Goal: Task Accomplishment & Management: Manage account settings

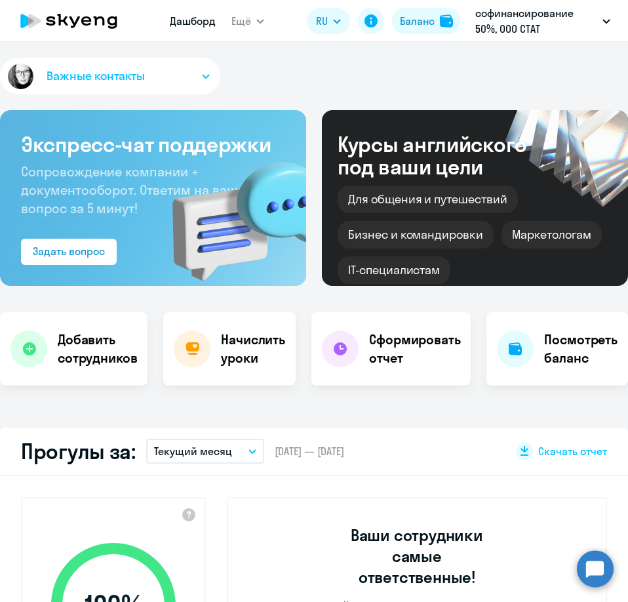
select select "30"
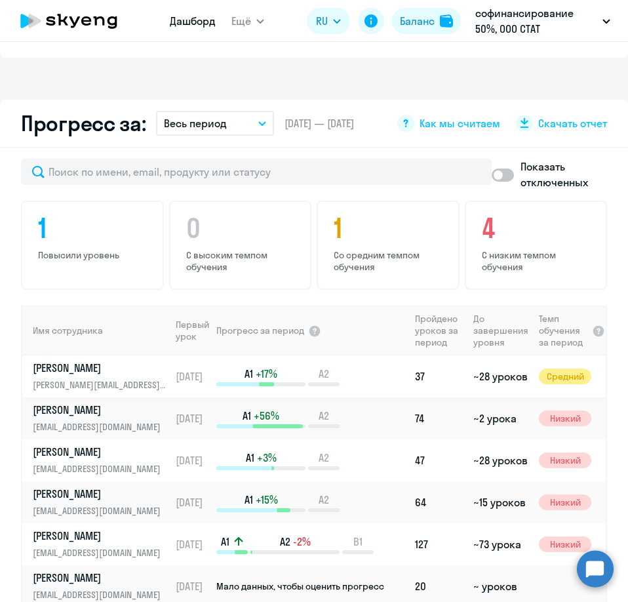
click at [368, 385] on div "A1 +17% A2" at bounding box center [312, 376] width 192 height 20
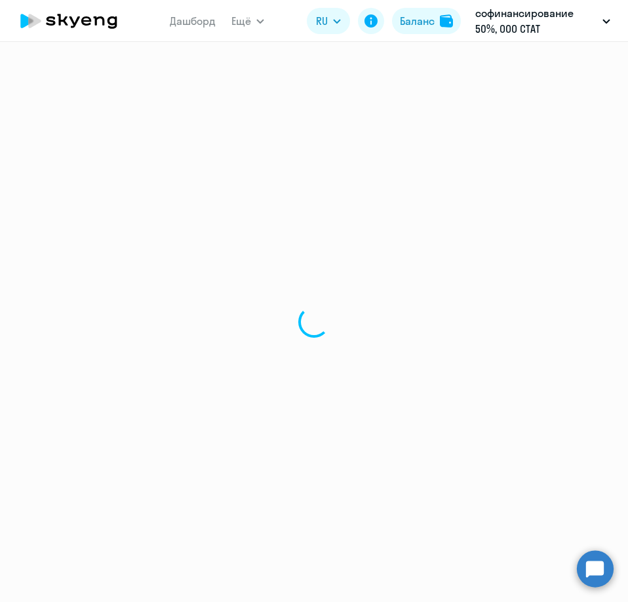
select select "english"
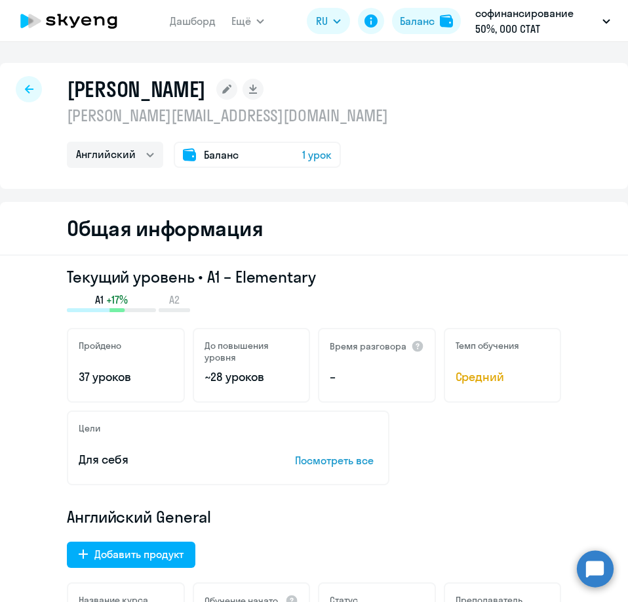
click at [317, 151] on span "1 урок" at bounding box center [316, 155] width 29 height 16
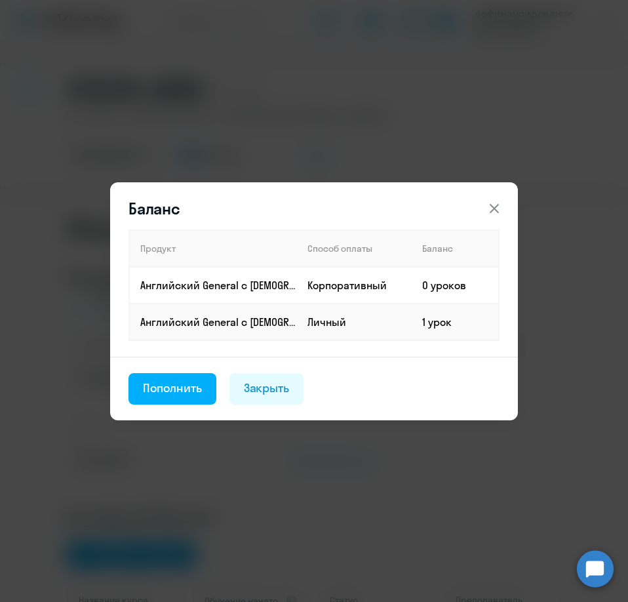
click at [495, 205] on icon at bounding box center [494, 209] width 16 height 16
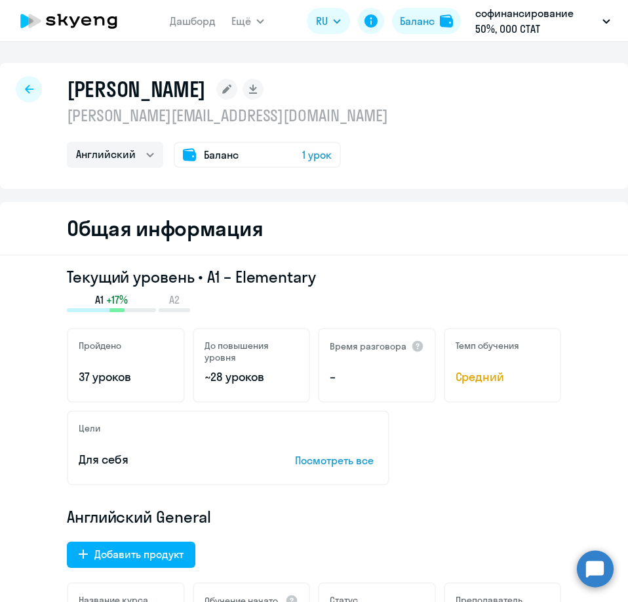
click at [321, 514] on p "Английский General" at bounding box center [314, 516] width 494 height 21
click at [315, 155] on span "1 урок" at bounding box center [316, 155] width 29 height 16
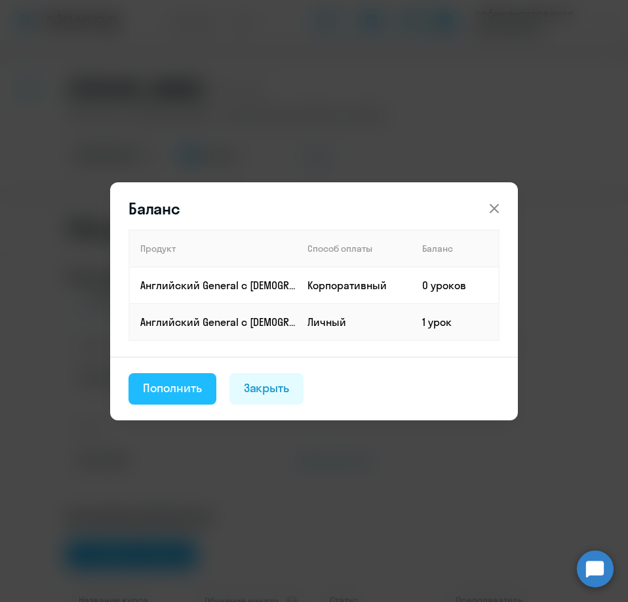
click at [180, 388] on div "Пополнить" at bounding box center [172, 387] width 59 height 17
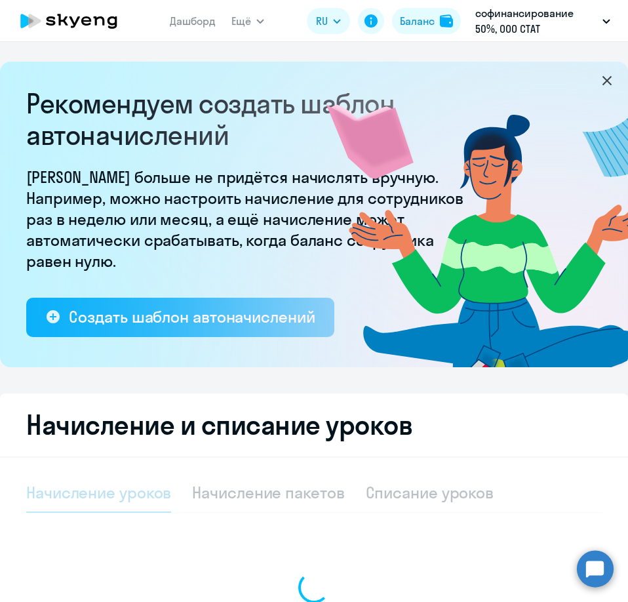
select select "10"
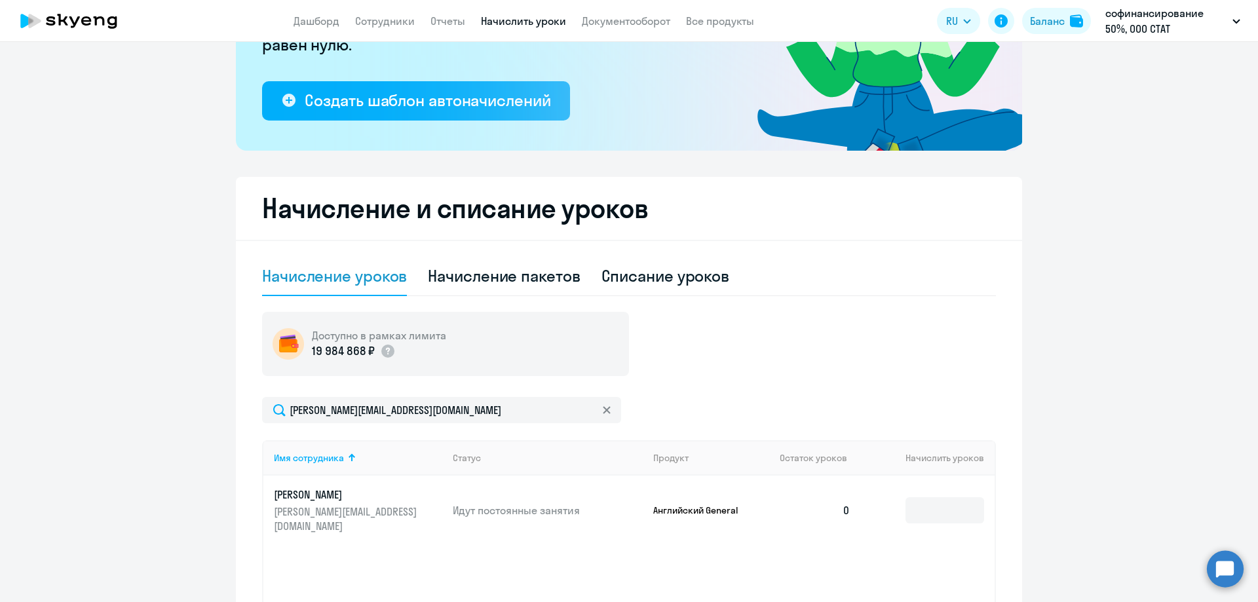
scroll to position [361, 0]
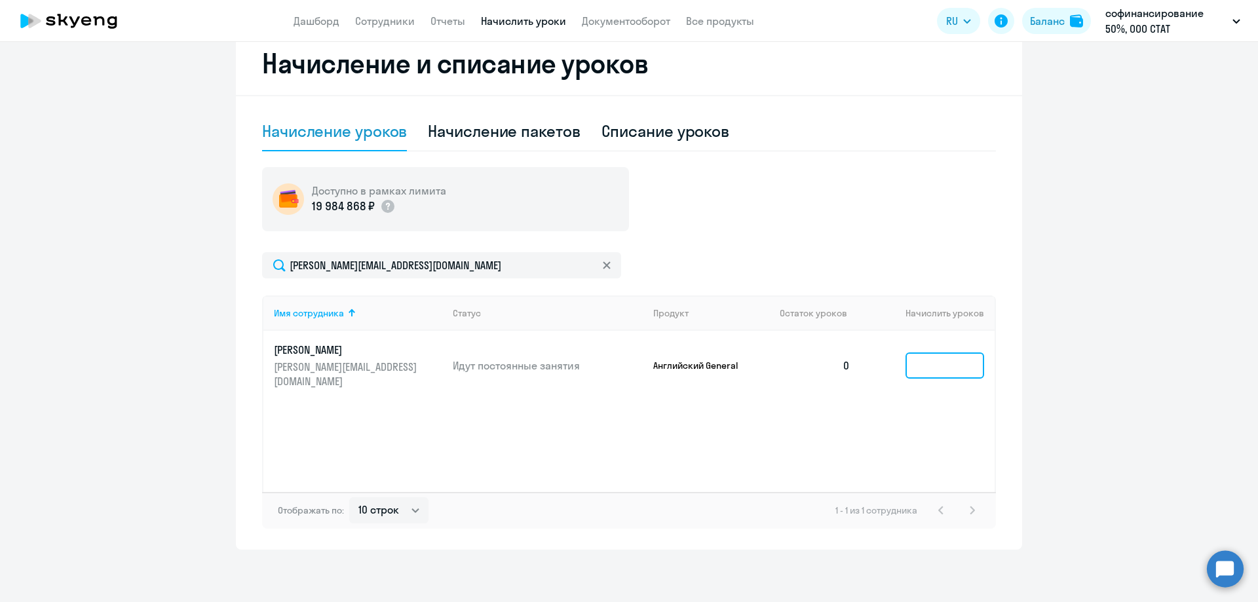
click at [627, 365] on input at bounding box center [945, 366] width 79 height 26
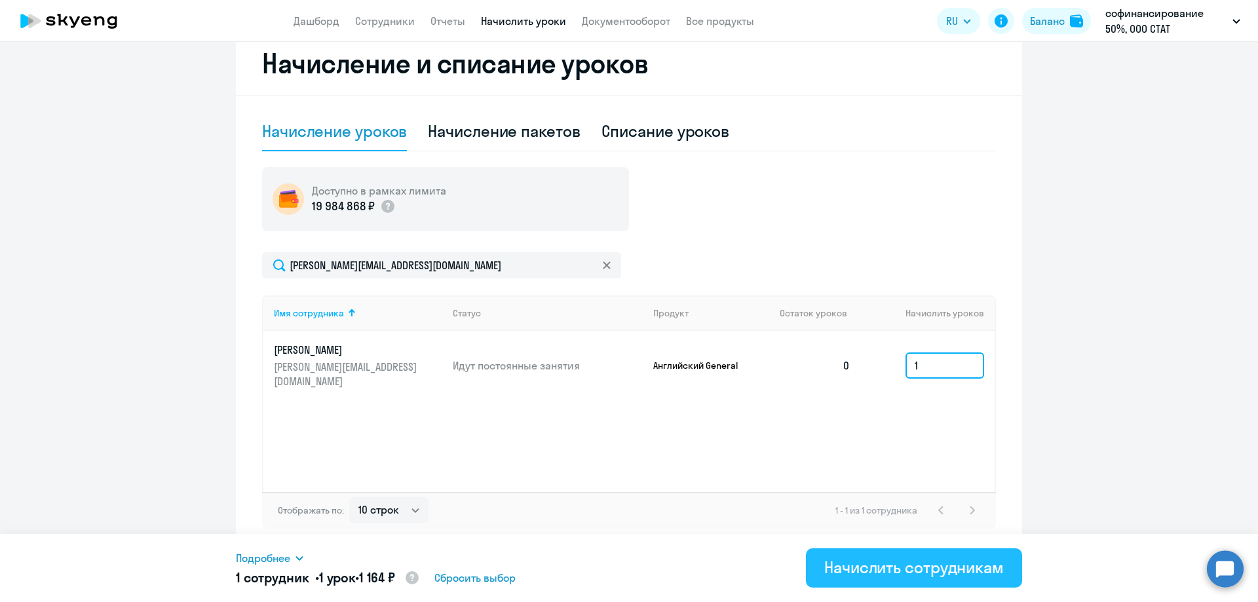
type input "1"
click at [627, 564] on div "Начислить сотрудникам" at bounding box center [914, 567] width 180 height 21
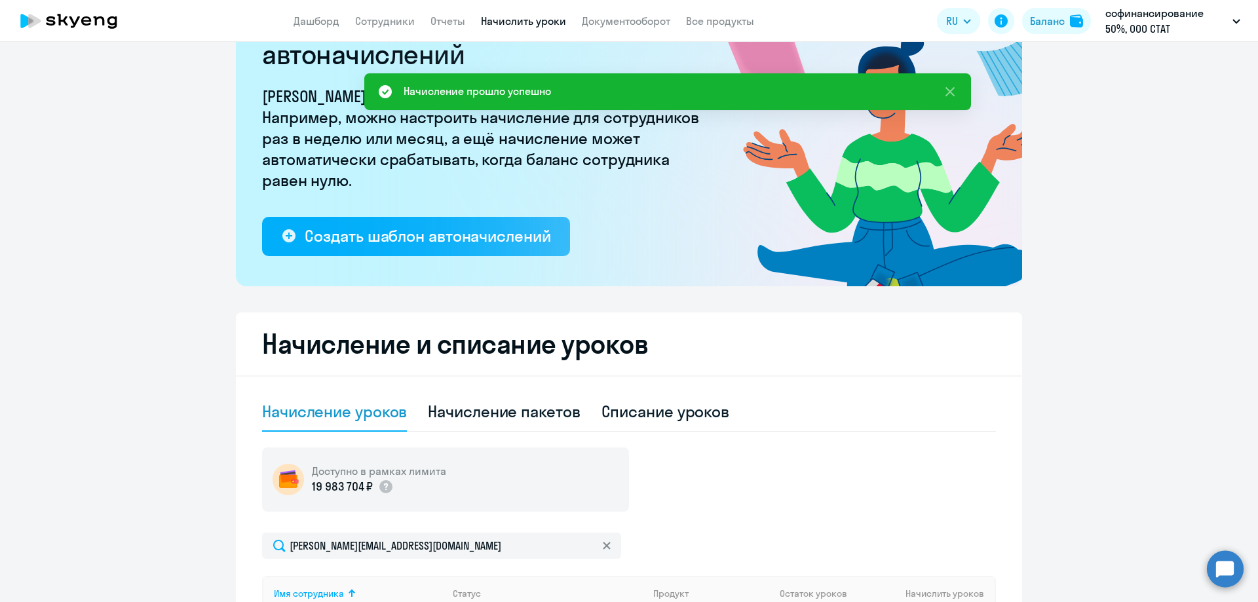
scroll to position [0, 0]
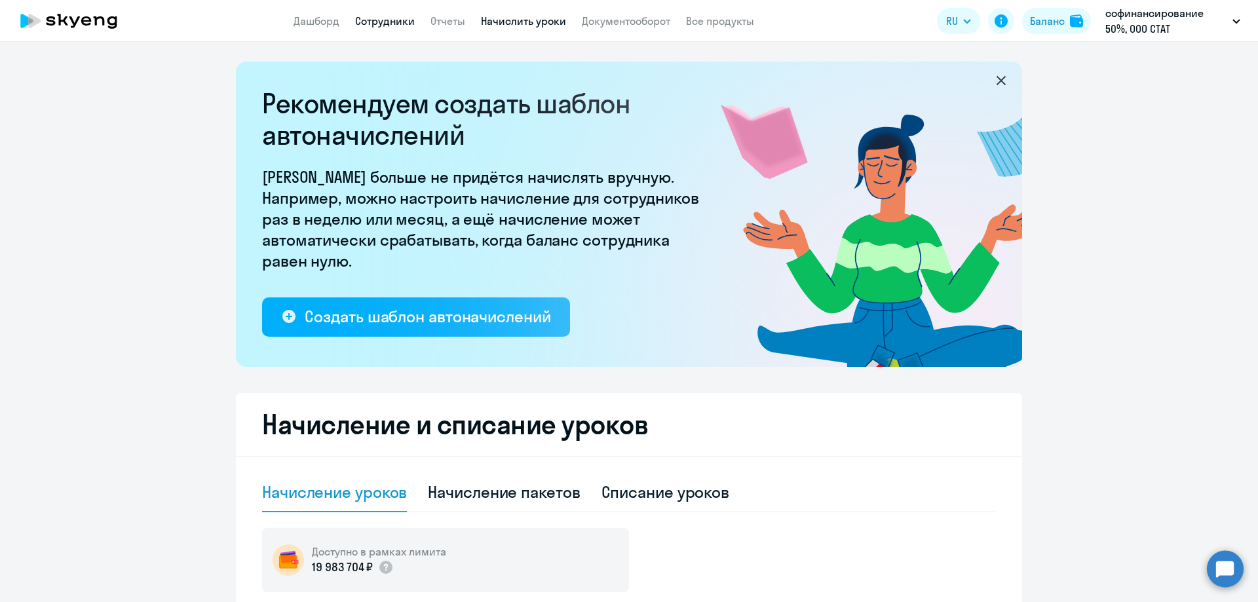
click at [391, 17] on link "Сотрудники" at bounding box center [385, 20] width 60 height 13
select select "30"
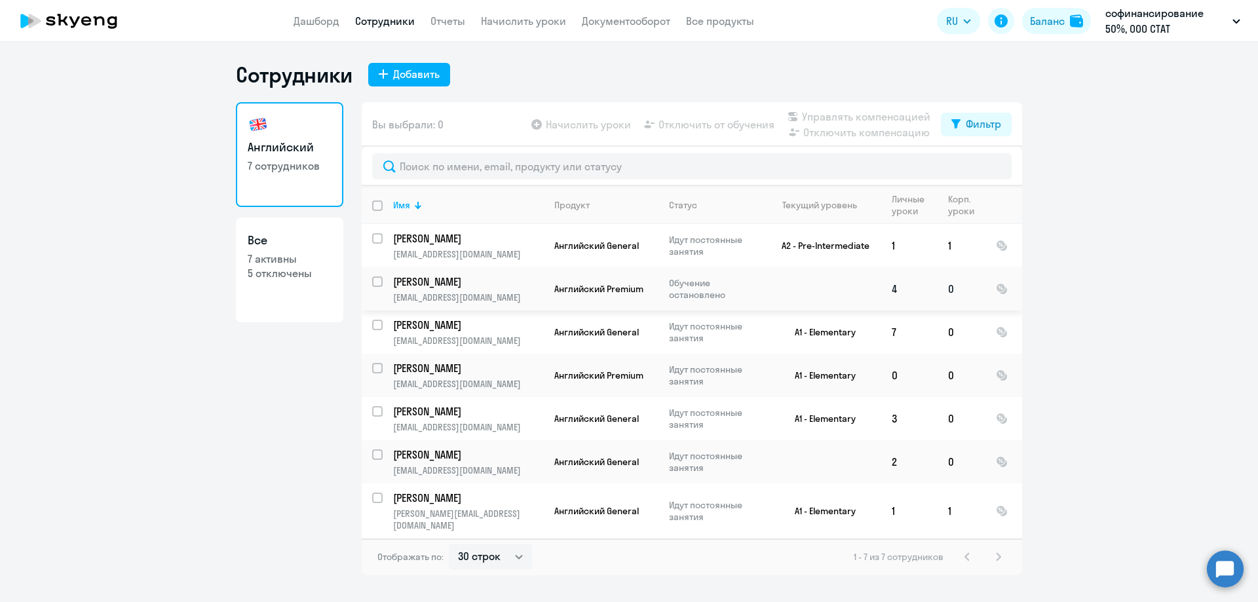
click at [627, 288] on td "4" at bounding box center [909, 288] width 56 height 43
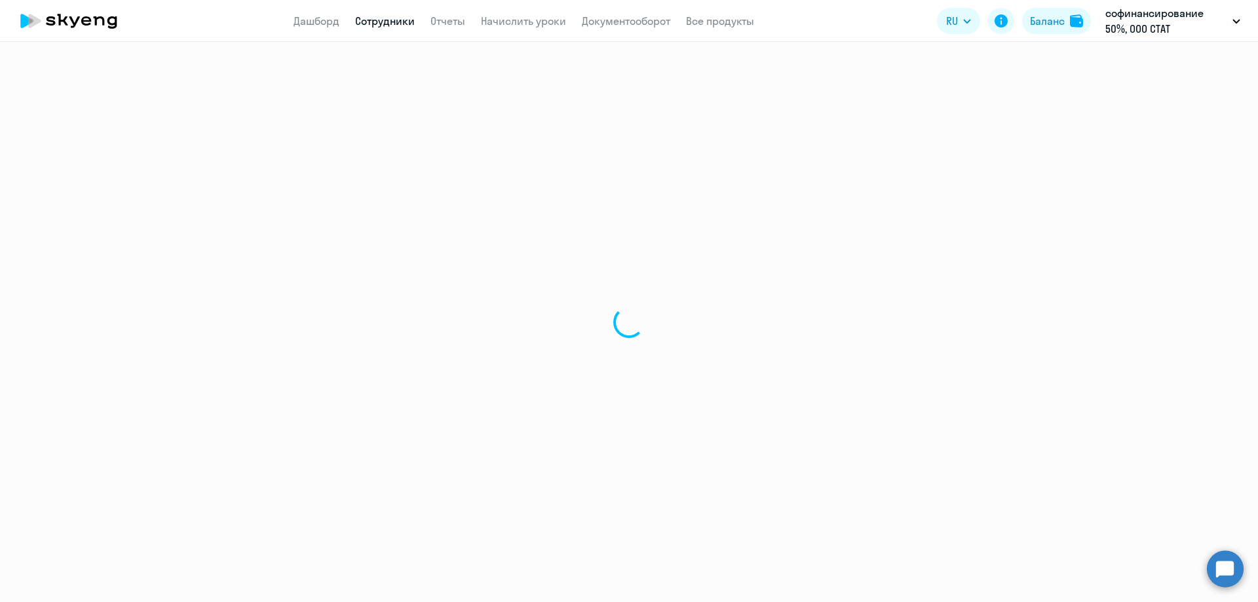
select select "english"
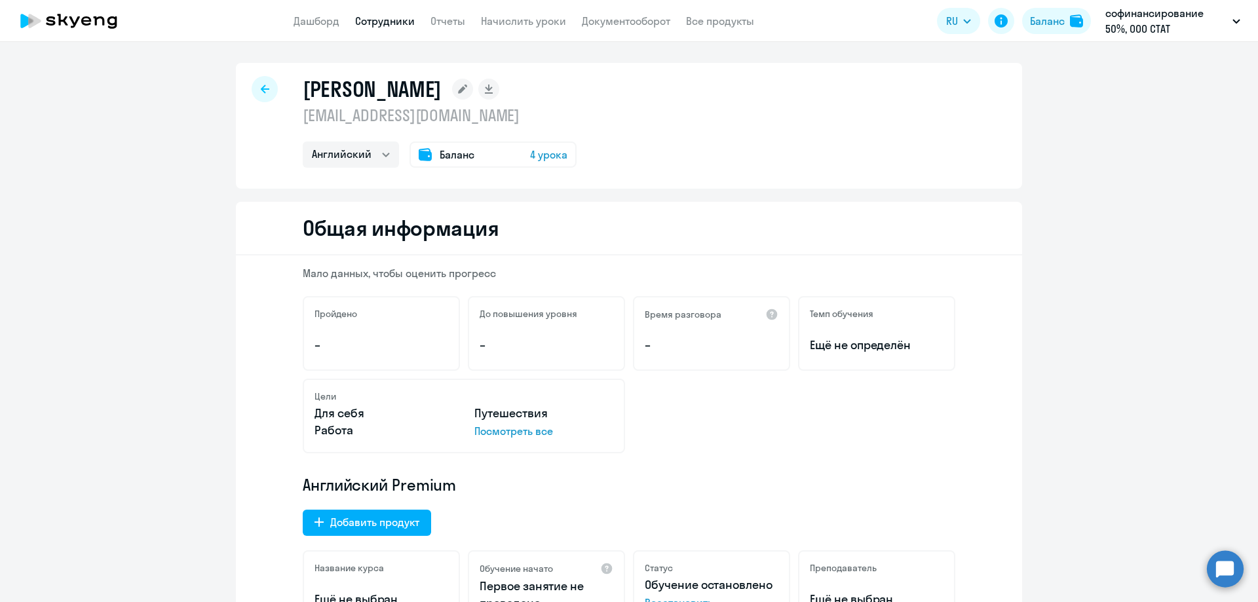
click at [532, 155] on span "4 урока" at bounding box center [548, 155] width 37 height 16
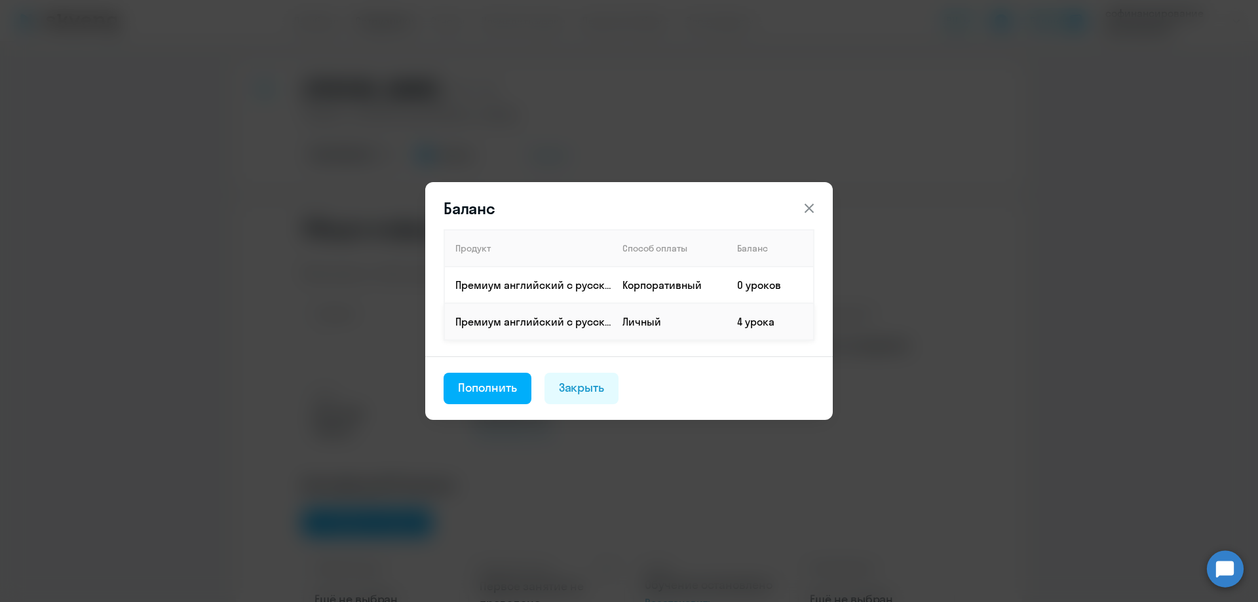
click at [620, 330] on td "Личный" at bounding box center [669, 321] width 115 height 37
click at [627, 316] on td "4 урока" at bounding box center [770, 321] width 87 height 37
click at [627, 208] on icon at bounding box center [810, 209] width 16 height 16
